Goal: Task Accomplishment & Management: Manage account settings

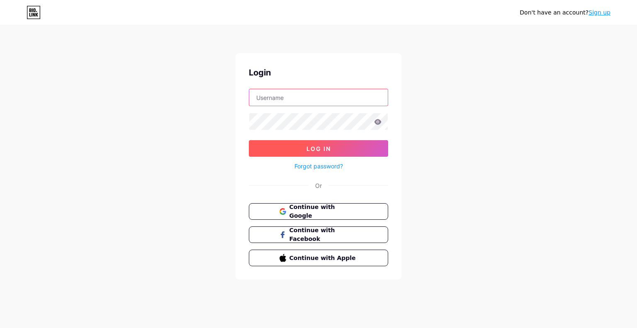
type input "[EMAIL_ADDRESS][DOMAIN_NAME]"
click at [323, 148] on span "Log In" at bounding box center [318, 148] width 24 height 7
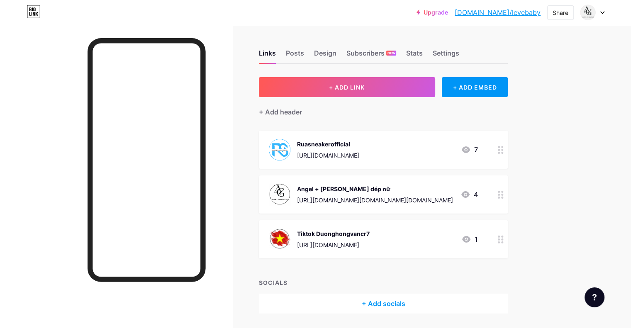
click at [521, 12] on link "[DOMAIN_NAME]/levebaby" at bounding box center [497, 12] width 86 height 10
